Goal: Ask a question: Seek information or help from site administrators or community

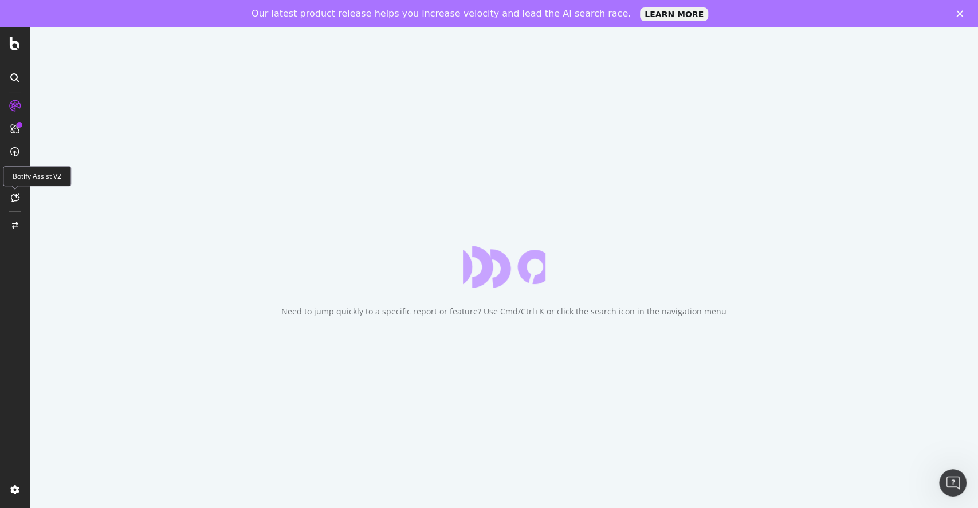
click at [20, 181] on div "Botify Assist V2" at bounding box center [37, 176] width 68 height 20
click at [18, 199] on icon at bounding box center [15, 197] width 9 height 9
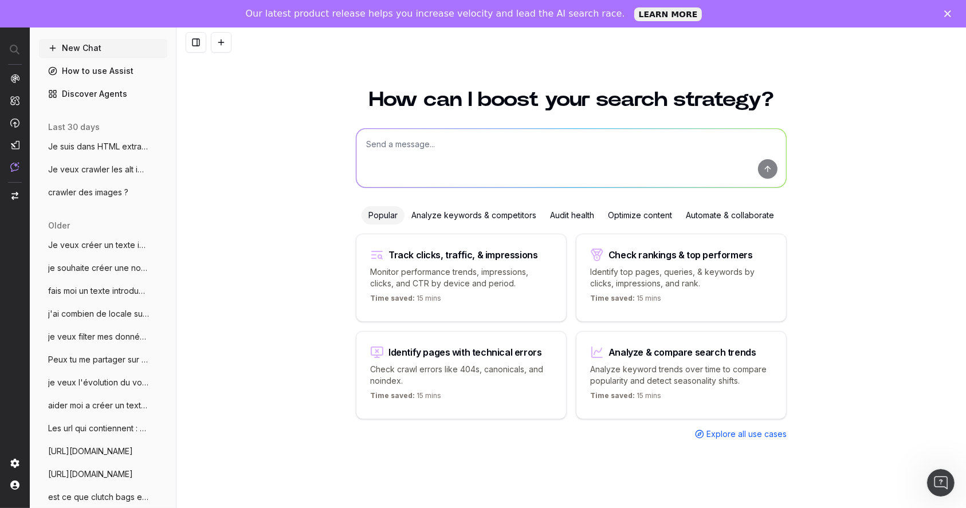
click at [572, 162] on textarea at bounding box center [571, 158] width 430 height 58
paste textarea "[URL][DOMAIN_NAME]"
type textarea "Faire une proposition de texte introductif pour cette plp : [URL][DOMAIN_NAME]"
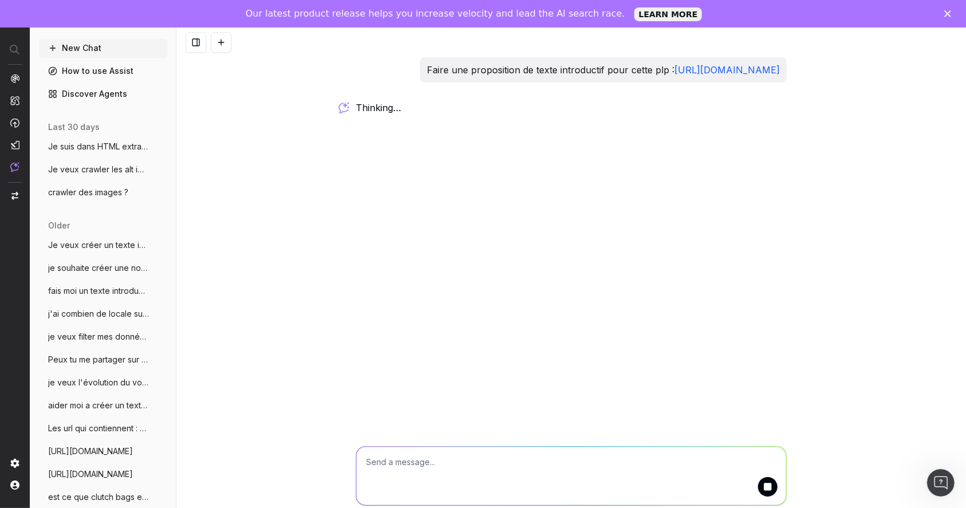
scroll to position [28, 0]
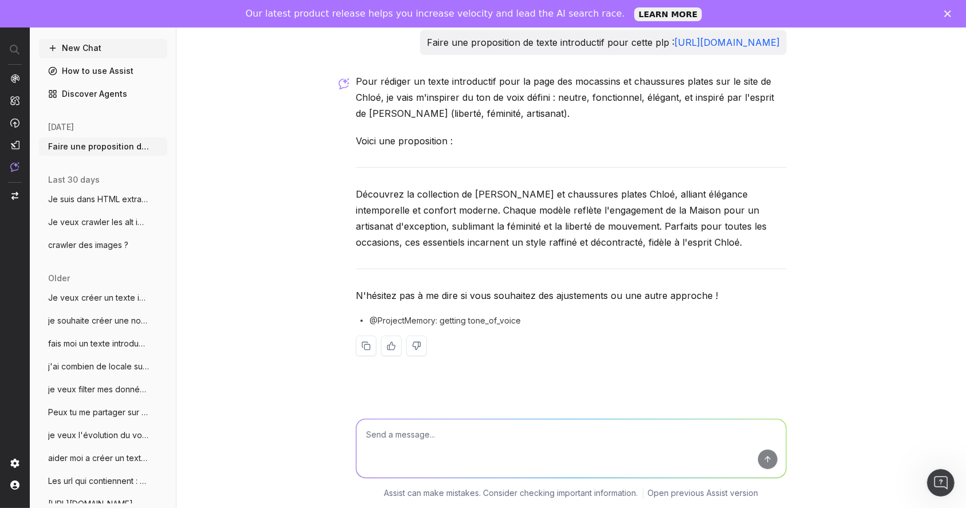
click at [488, 445] on textarea at bounding box center [571, 448] width 430 height 58
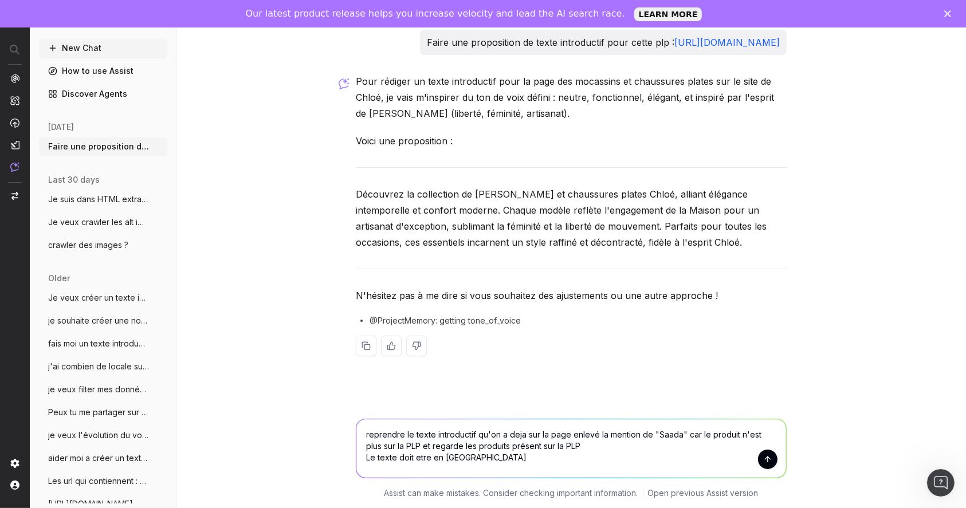
type textarea "reprendre le texte introductif qu'on a deja sur la page enlevé la mention de "S…"
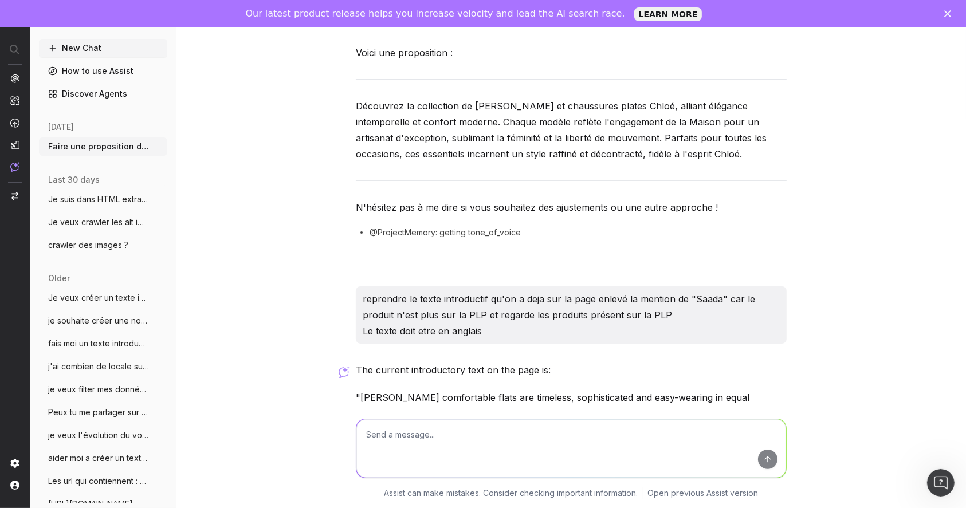
scroll to position [267, 0]
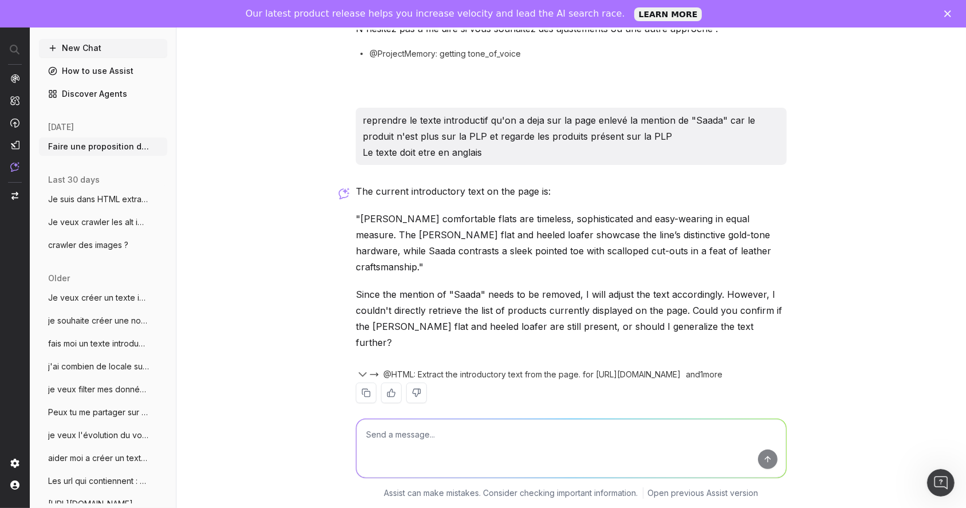
click at [585, 433] on textarea at bounding box center [571, 448] width 430 height 58
click at [819, 98] on div "Faire une proposition de texte introductif pour cette plp : [URL][DOMAIN_NAME] …" at bounding box center [571, 254] width 790 height 508
click at [547, 429] on textarea "Still present there is : [PERSON_NAME], ballerinas," at bounding box center [571, 448] width 430 height 58
drag, startPoint x: 465, startPoint y: 438, endPoint x: 439, endPoint y: 437, distance: 26.4
click at [439, 437] on textarea "Still present there is : [PERSON_NAME], ballerinas," at bounding box center [571, 448] width 430 height 58
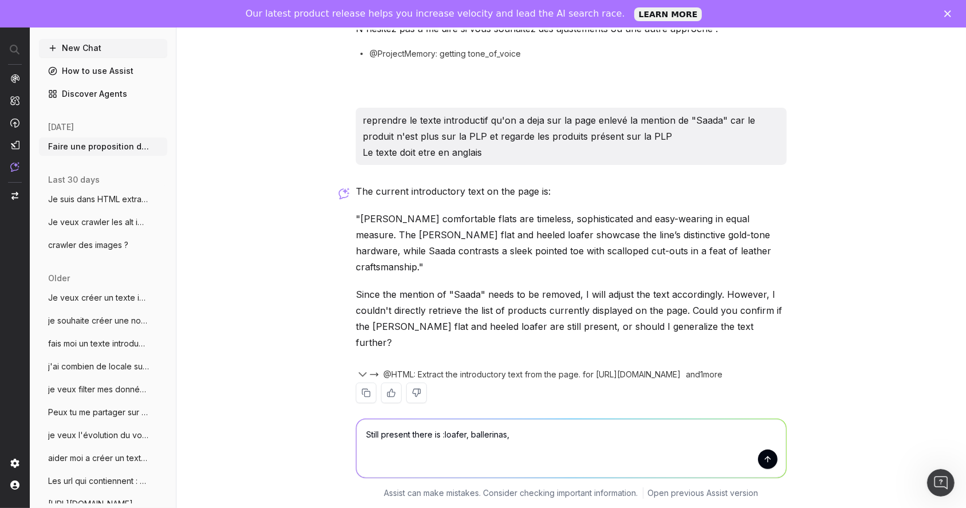
click at [535, 440] on textarea "Still present there is :loafer, ballerinas," at bounding box center [571, 448] width 430 height 58
click at [437, 438] on textarea "Still present there is :loafer, ballerinas," at bounding box center [571, 448] width 430 height 58
click at [468, 438] on textarea "Still present there is :loafer, ballerinas," at bounding box center [571, 448] width 430 height 58
click at [582, 437] on textarea "Still present there is :[PERSON_NAME], [PERSON_NAME]," at bounding box center [571, 448] width 430 height 58
click at [439, 434] on textarea "Still present there is :[PERSON_NAME], [PERSON_NAME], [PERSON_NAME]" at bounding box center [571, 448] width 430 height 58
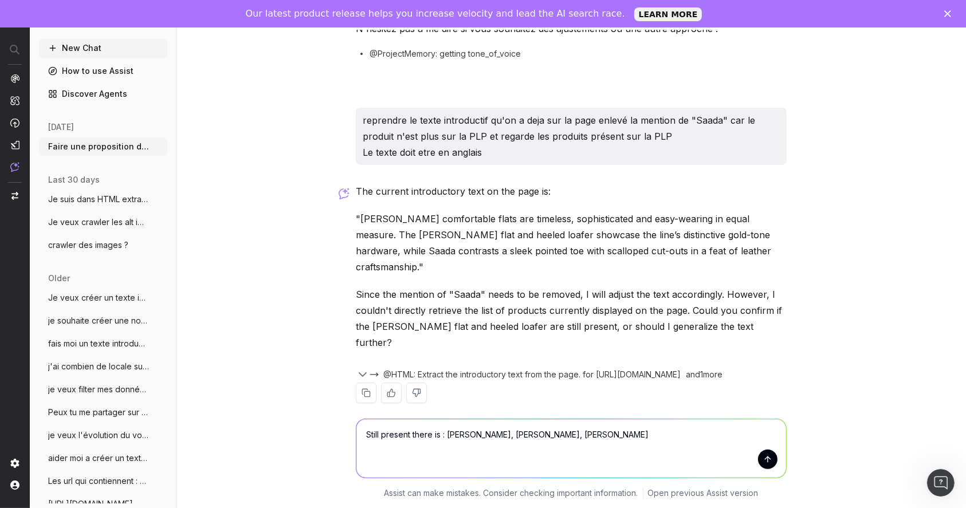
click at [639, 438] on textarea "Still present there is : [PERSON_NAME], [PERSON_NAME], [PERSON_NAME]" at bounding box center [571, 448] width 430 height 58
type textarea "Still present there is : [PERSON_NAME], [PERSON_NAME], [PERSON_NAME], ghillies …"
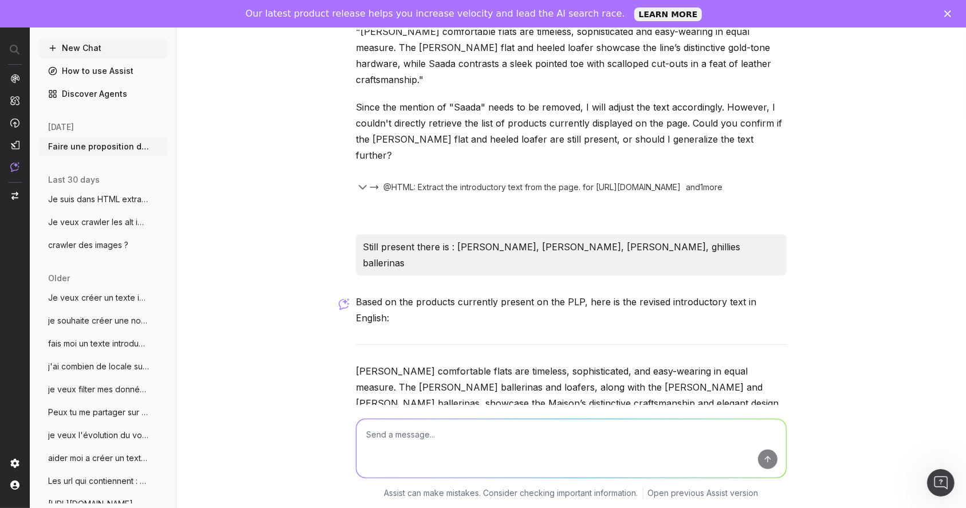
scroll to position [532, 0]
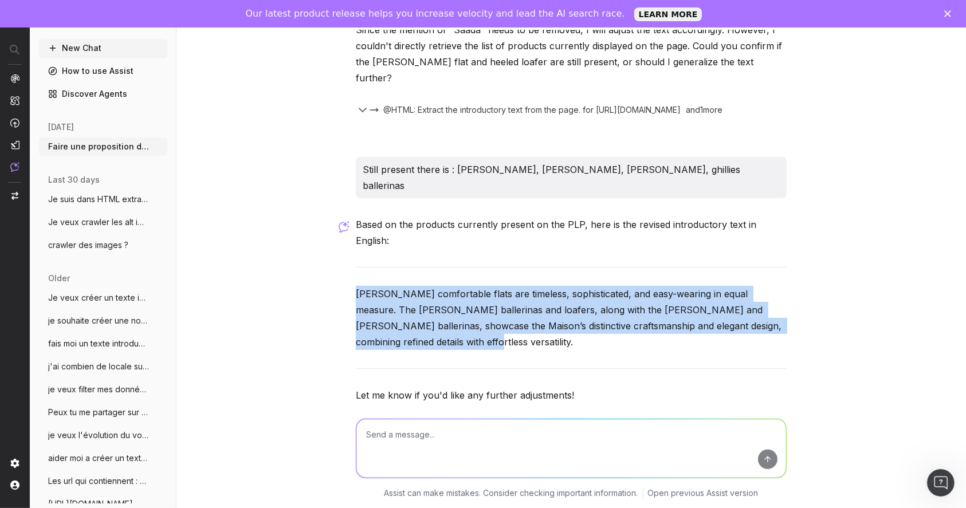
drag, startPoint x: 403, startPoint y: 289, endPoint x: 344, endPoint y: 245, distance: 73.7
click at [344, 245] on div "Faire une proposition de texte introductif pour cette plp : [URL][DOMAIN_NAME] …" at bounding box center [571, 254] width 790 height 508
copy p "[PERSON_NAME] comfortable flats are timeless, sophisticated, and easy-wearing i…"
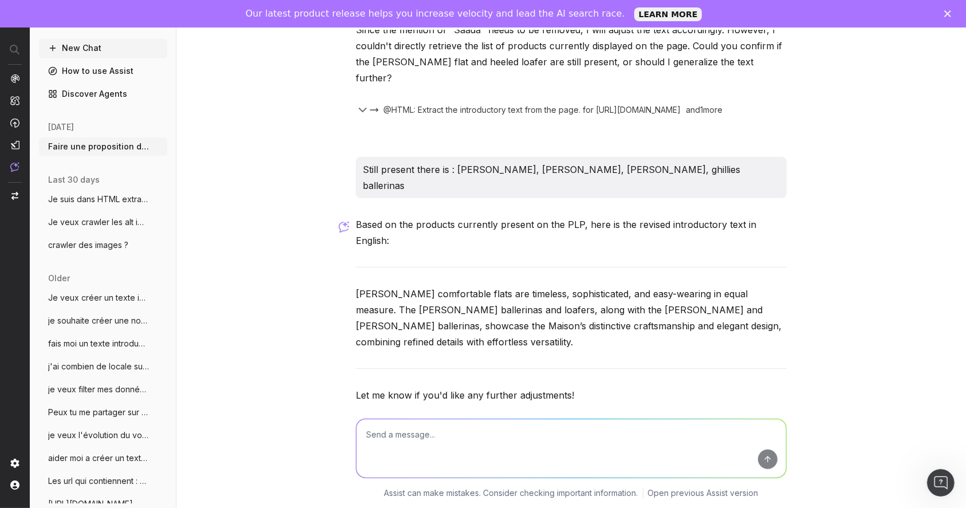
click at [453, 440] on textarea at bounding box center [571, 448] width 430 height 58
paste textarea "[URL][DOMAIN_NAME]"
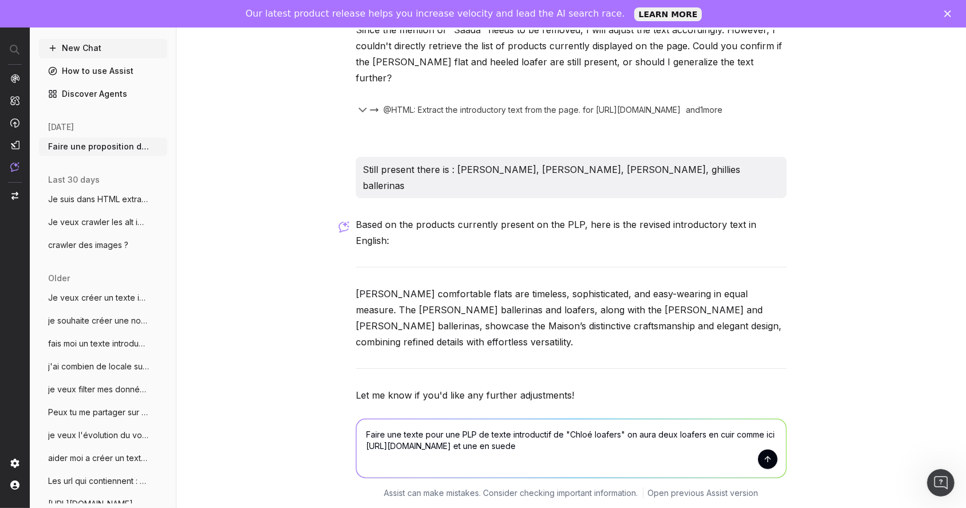
type textarea "Faire une texte pour une PLP de texte introductif de "Chloé loafers" on aura de…"
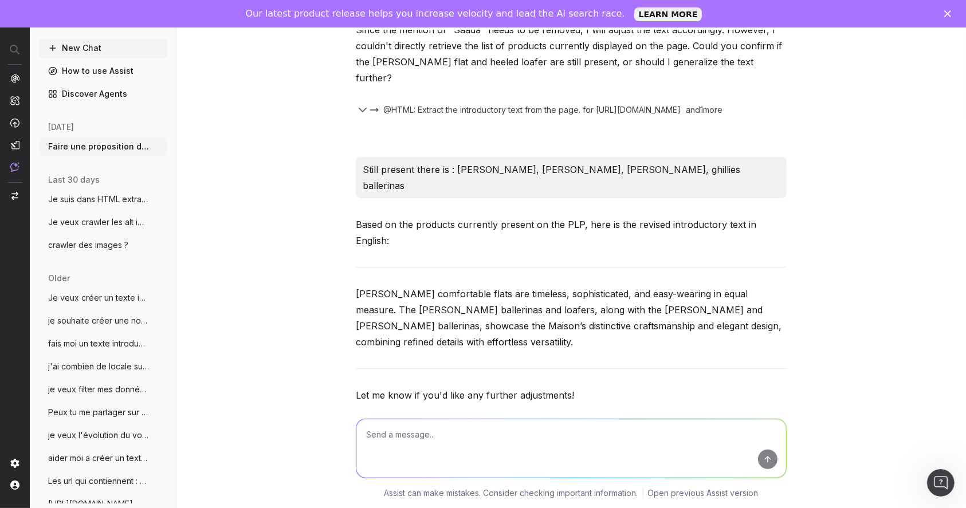
scroll to position [829, 0]
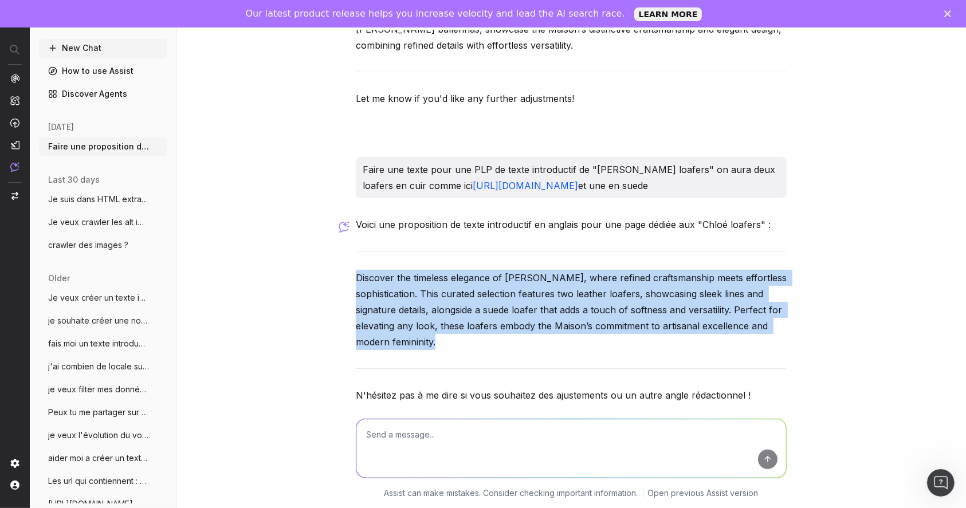
drag, startPoint x: 440, startPoint y: 296, endPoint x: 315, endPoint y: 222, distance: 145.2
click at [315, 222] on div "Faire une proposition de texte introductif pour cette plp : [URL][DOMAIN_NAME] …" at bounding box center [571, 254] width 790 height 508
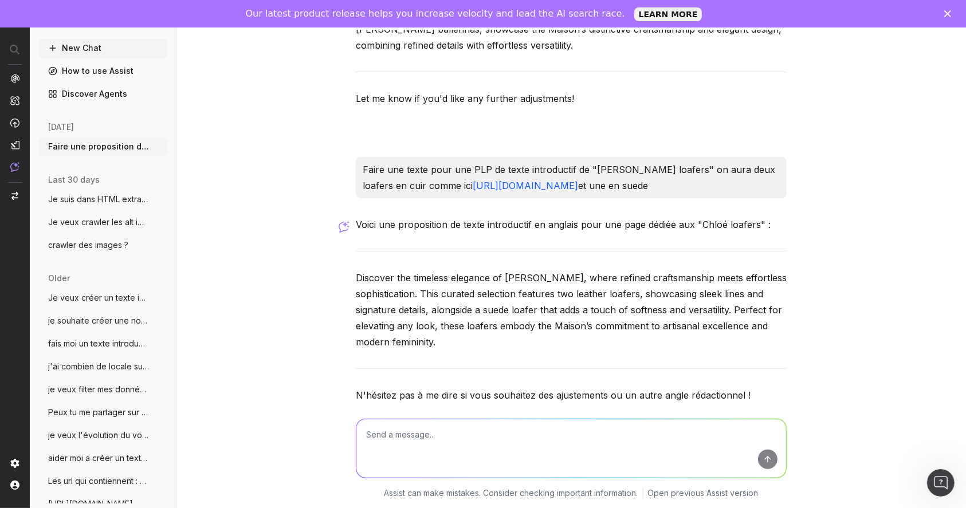
click at [456, 302] on div "Voici une proposition de texte introductif en anglais pour une page dédiée aux …" at bounding box center [571, 335] width 431 height 237
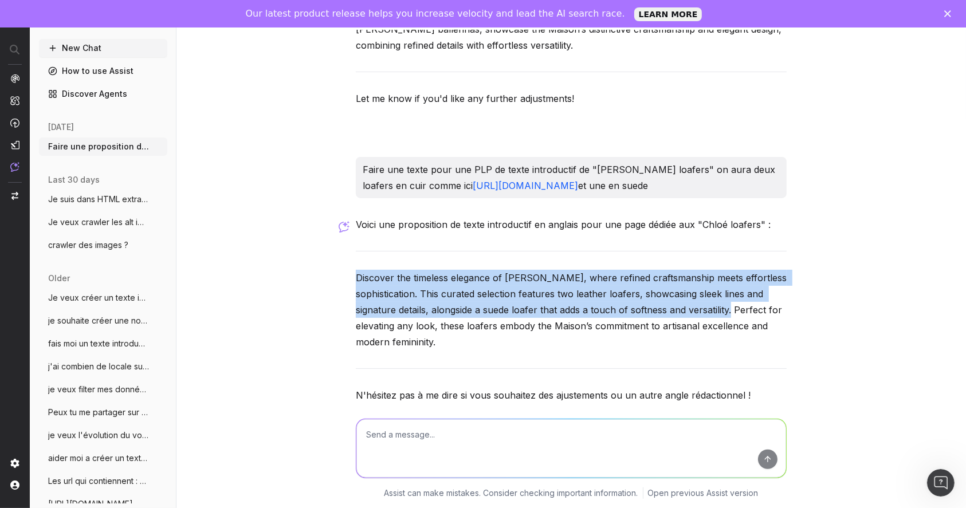
drag, startPoint x: 346, startPoint y: 232, endPoint x: 727, endPoint y: 260, distance: 382.1
copy p "Discover the timeless elegance of [PERSON_NAME], where refined craftsmanship me…"
click at [578, 180] on link "[URL][DOMAIN_NAME]" at bounding box center [525, 185] width 105 height 11
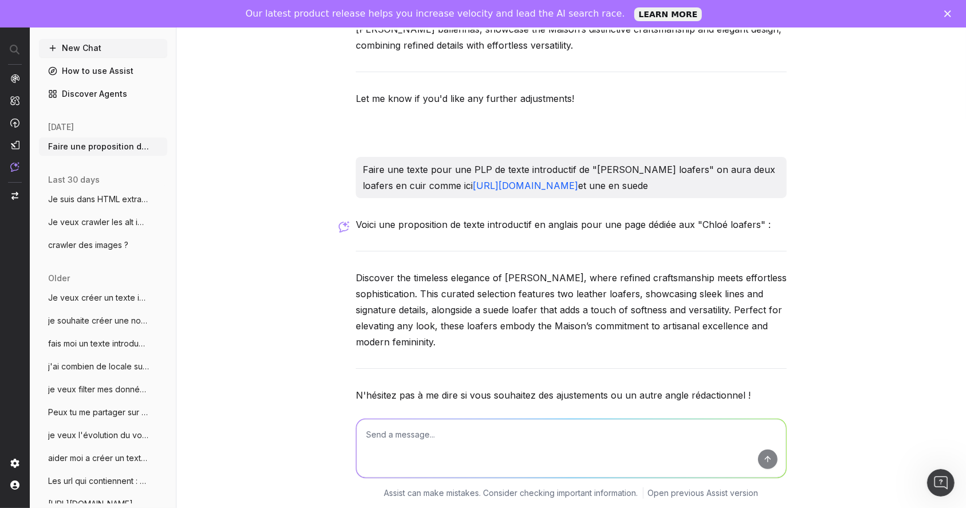
click at [476, 447] on textarea at bounding box center [571, 448] width 430 height 58
type textarea "e"
click at [96, 45] on button "New Chat" at bounding box center [103, 48] width 128 height 18
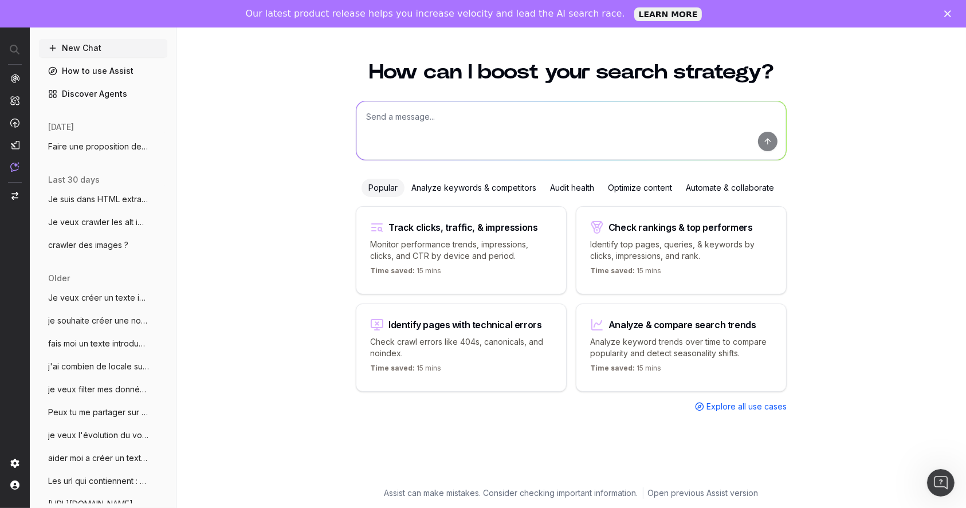
click at [490, 109] on textarea at bounding box center [571, 130] width 430 height 58
type textarea "peux tu me donner le top mots clés pour ballerinas, pumps et loafers"
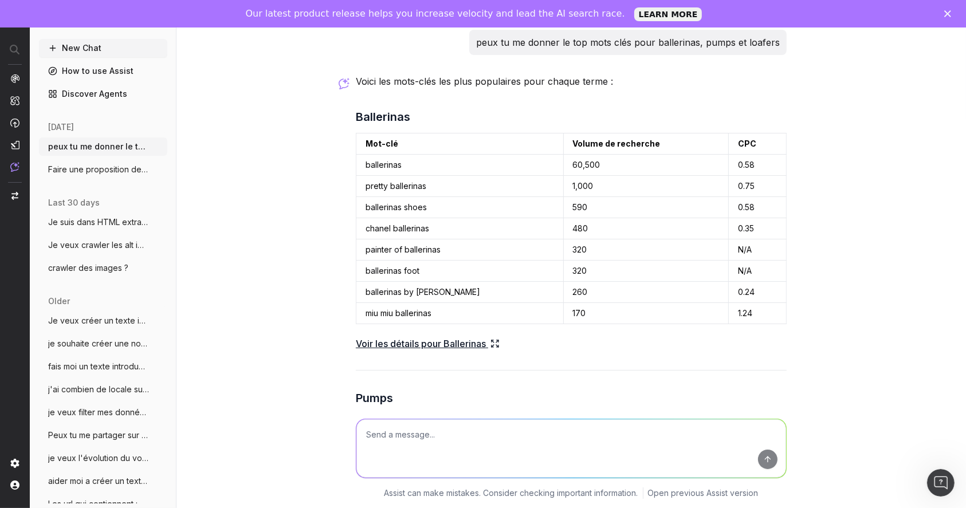
click at [849, 186] on div "peux tu me donner le top mots clés pour ballerinas, pumps et loafers Voici les …" at bounding box center [571, 254] width 790 height 508
